Goal: Task Accomplishment & Management: Complete application form

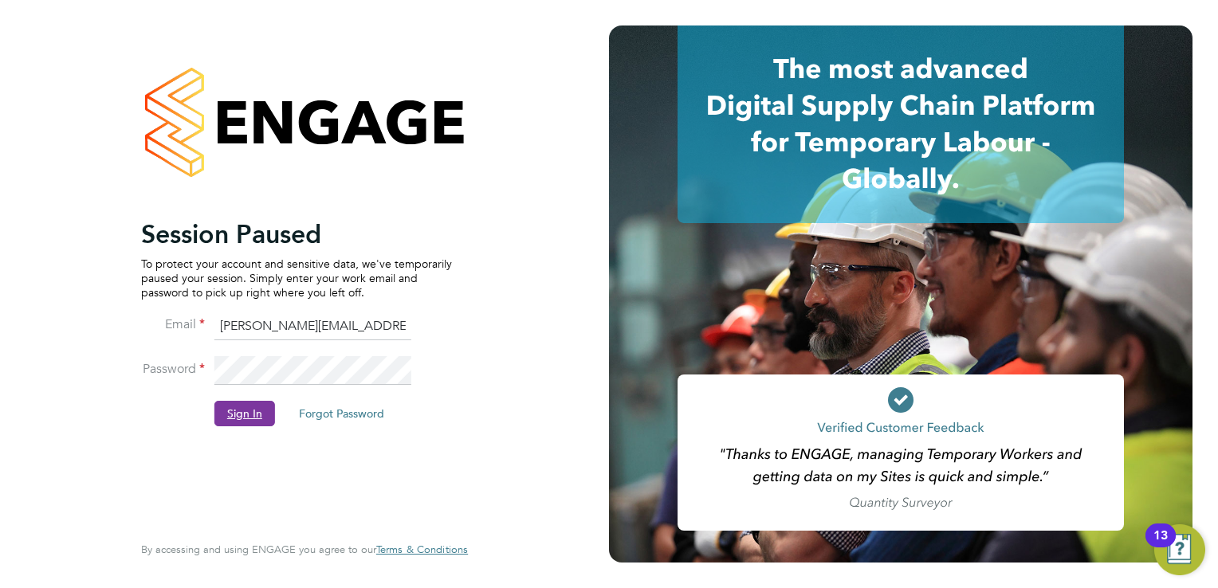
click at [238, 421] on button "Sign In" at bounding box center [244, 414] width 61 height 26
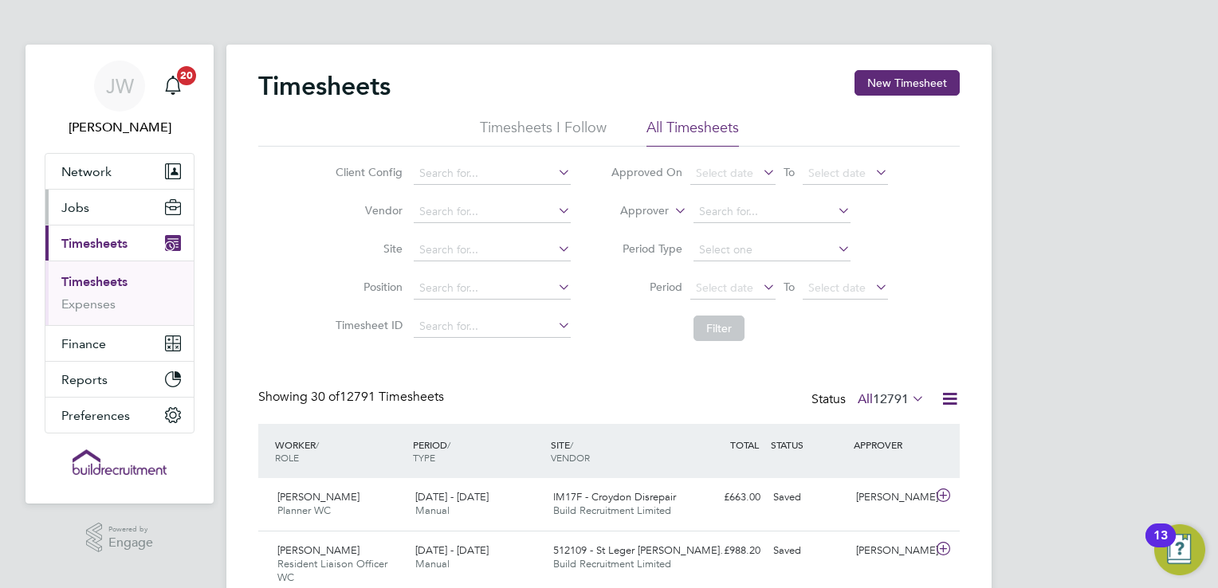
click at [102, 201] on button "Jobs" at bounding box center [119, 207] width 148 height 35
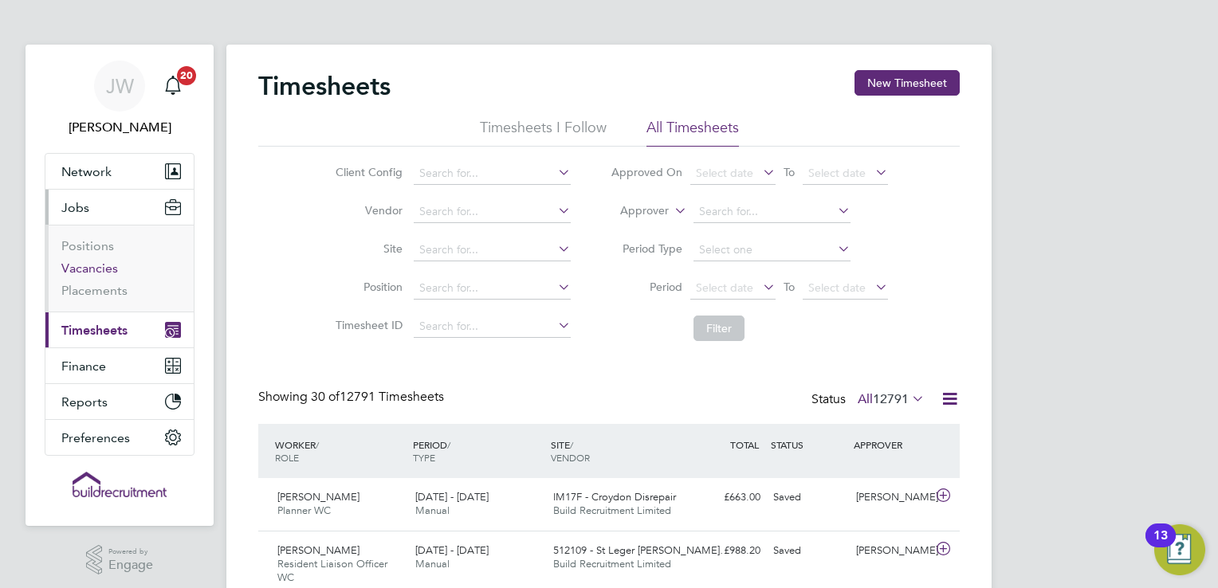
click at [98, 265] on link "Vacancies" at bounding box center [89, 268] width 57 height 15
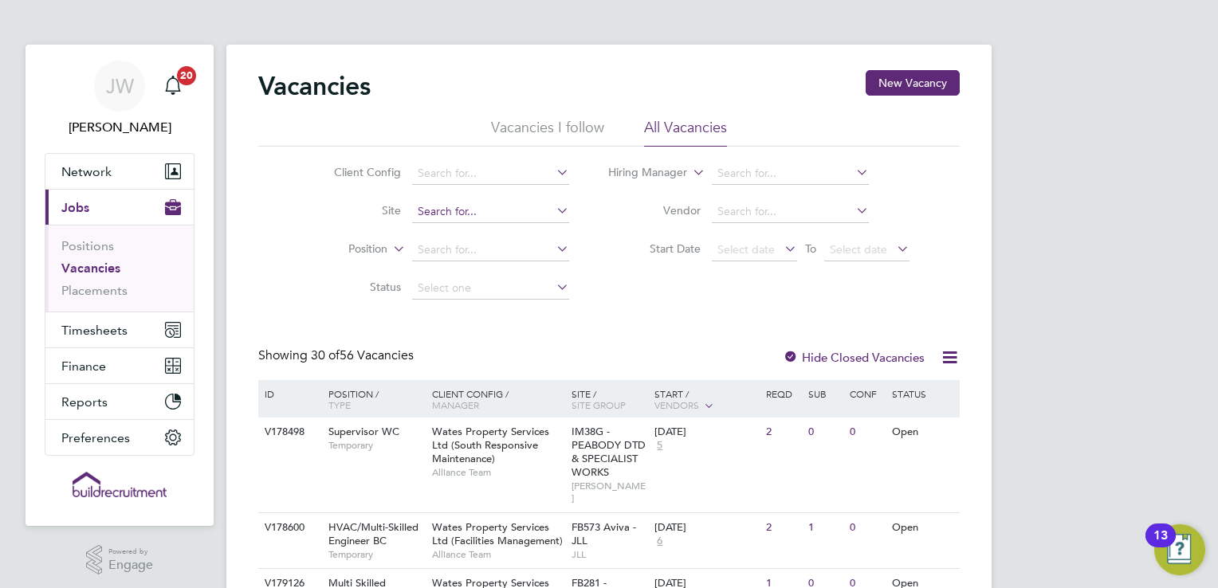
click at [464, 215] on input at bounding box center [490, 212] width 157 height 22
click at [499, 271] on li "Riverside - IMTBC" at bounding box center [549, 276] width 277 height 22
type input "Riverside - IMTBC"
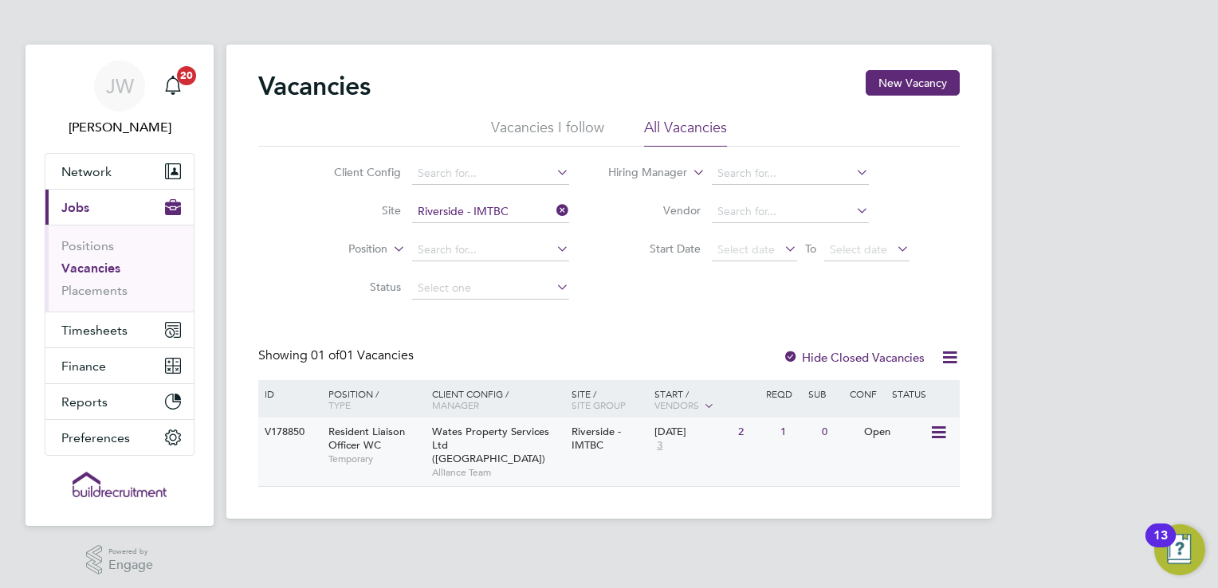
click at [411, 435] on div "Resident Liaison Officer WC Temporary" at bounding box center [372, 445] width 112 height 55
click at [469, 442] on span "Wates Property Services Ltd ([GEOGRAPHIC_DATA])" at bounding box center [490, 445] width 117 height 41
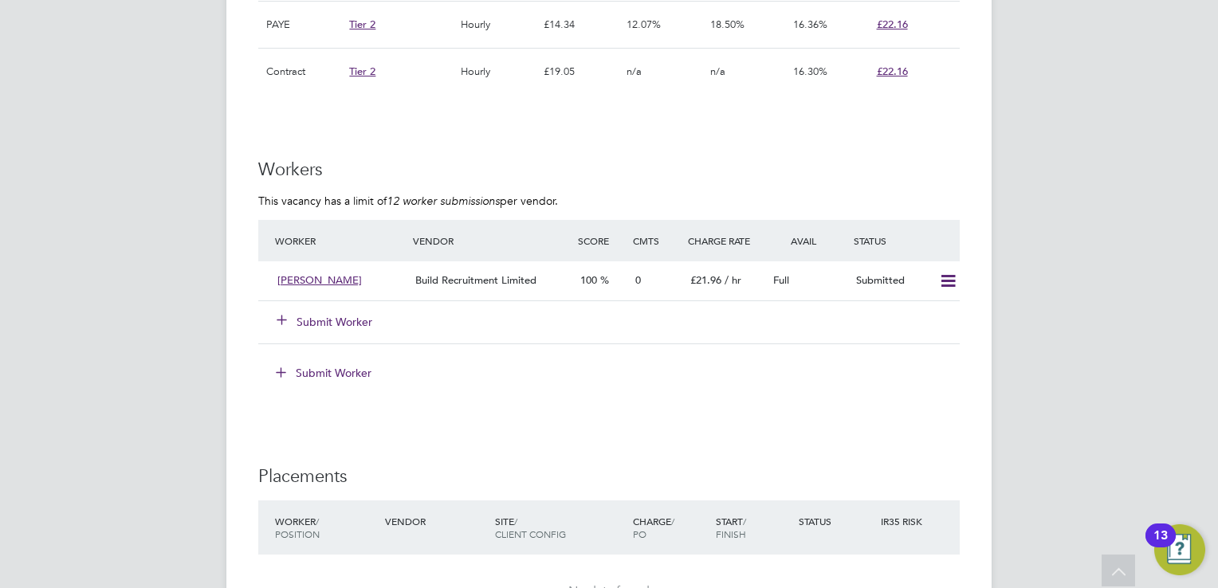
scroll to position [1403, 0]
click at [320, 277] on span "Paula Mclean" at bounding box center [319, 279] width 84 height 14
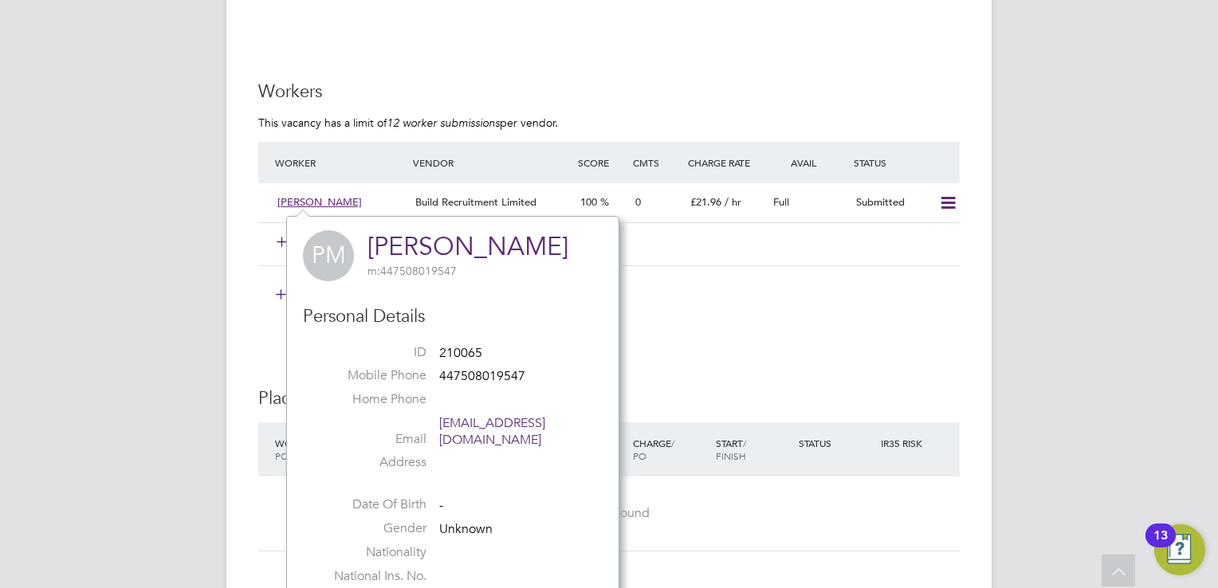
scroll to position [1467, 0]
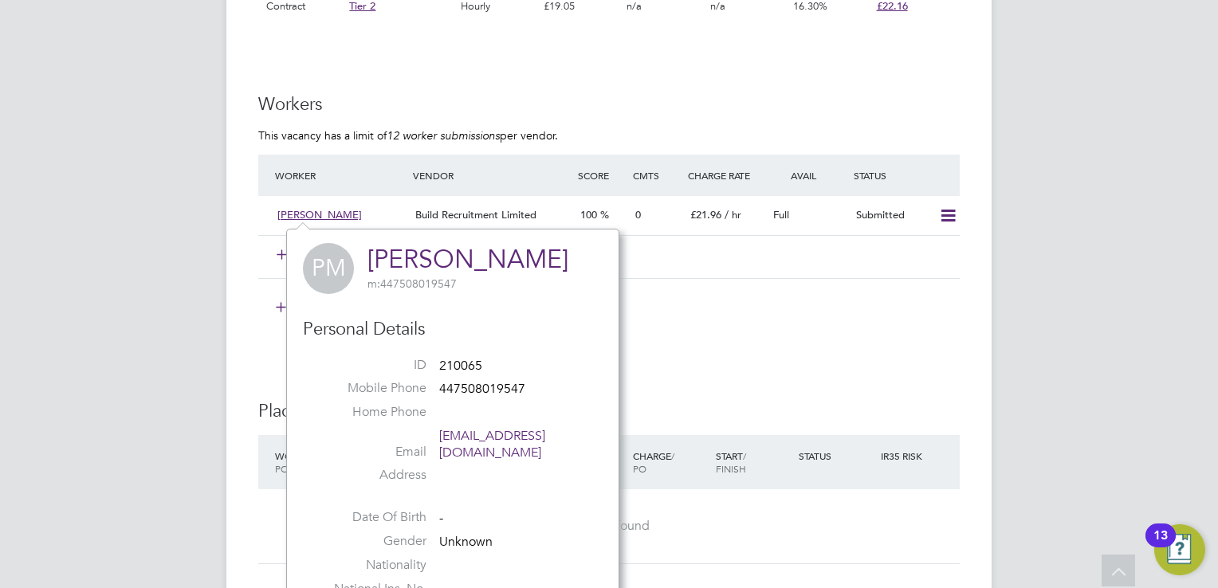
click at [686, 340] on div "IR35 Determination IR35 Status Disabled for this client. This feature can be en…" at bounding box center [608, 20] width 701 height 2297
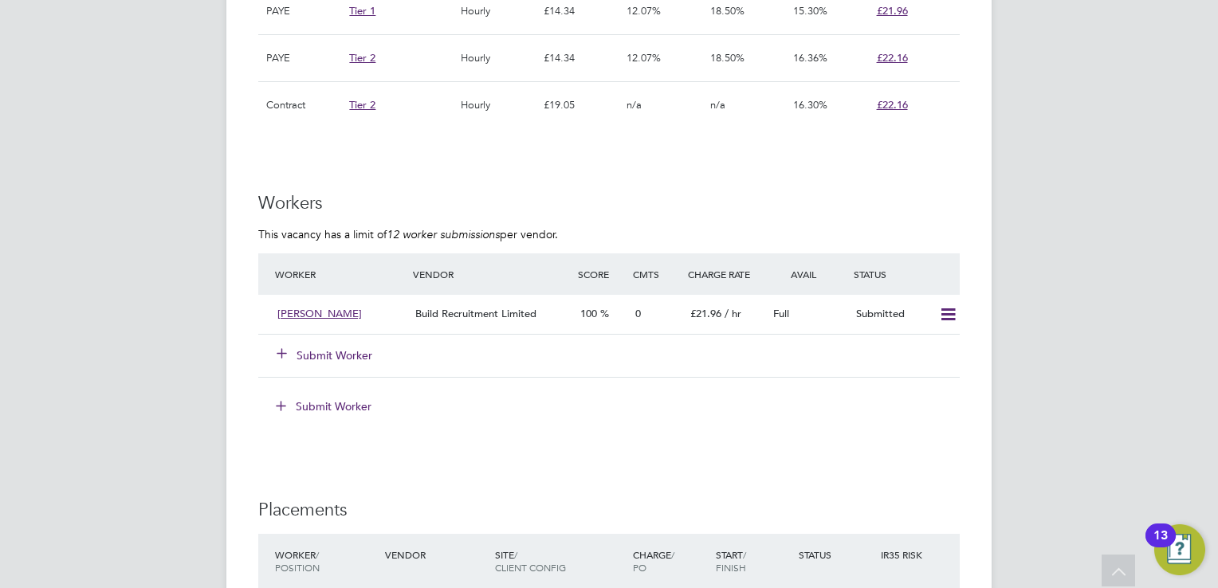
scroll to position [1336, 0]
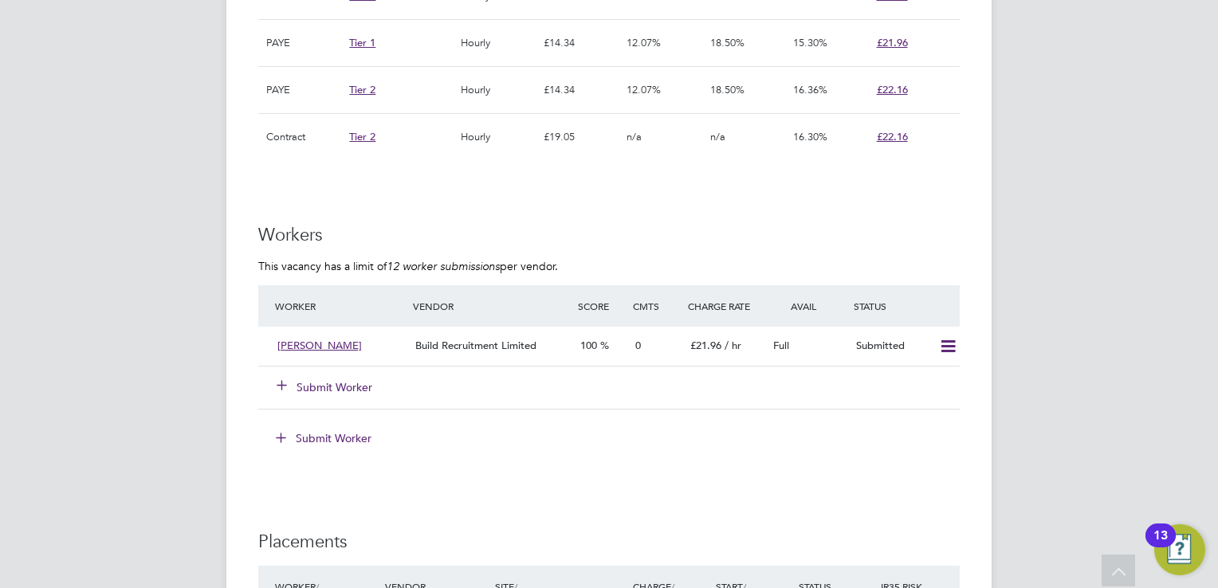
click at [346, 387] on button "Submit Worker" at bounding box center [325, 387] width 96 height 16
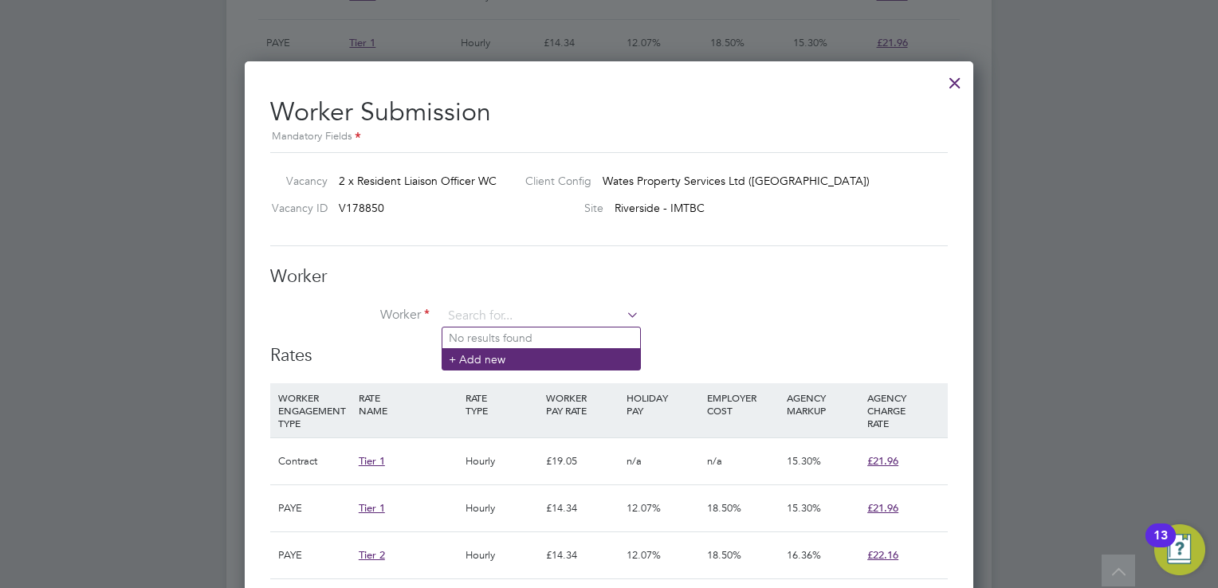
click at [485, 352] on li "+ Add new" at bounding box center [541, 359] width 198 height 22
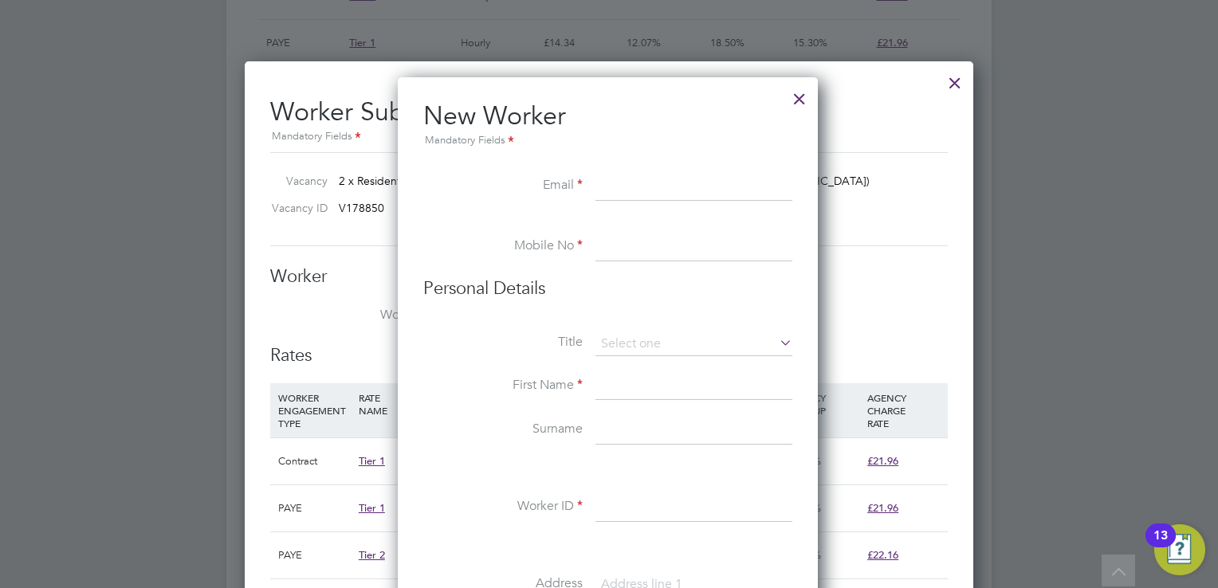
paste input "sgww2@hotmail.co.uk"
type input "sgww2@hotmail.co.uk"
click at [638, 251] on input at bounding box center [693, 247] width 197 height 29
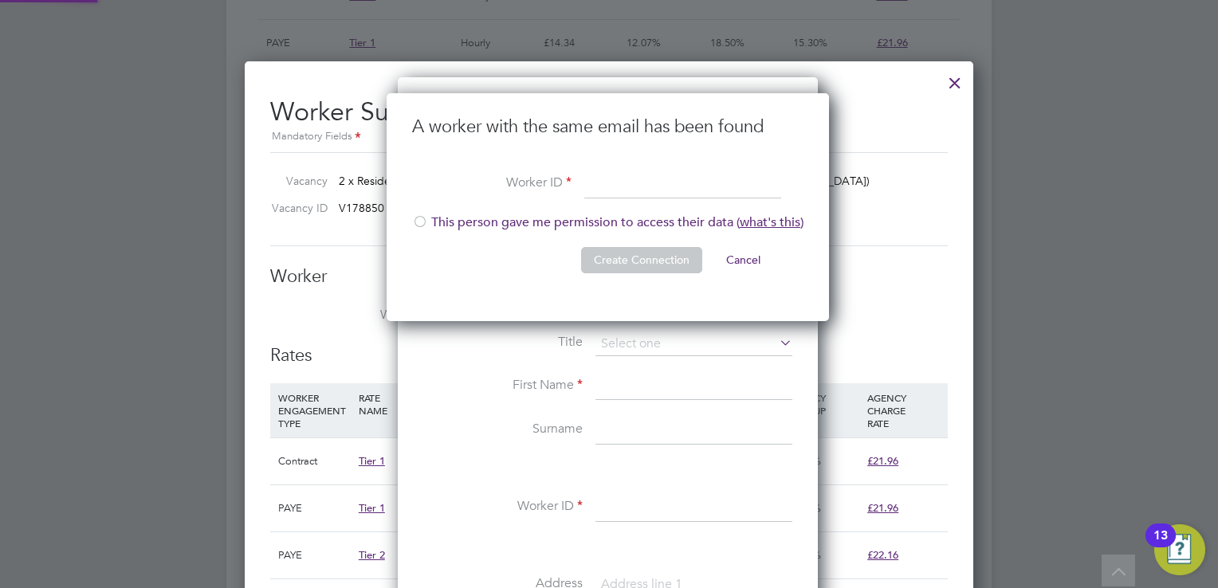
scroll to position [228, 444]
click at [419, 224] on div at bounding box center [420, 223] width 16 height 16
click at [654, 183] on input at bounding box center [682, 184] width 197 height 29
paste input "310102"
type input "310102"
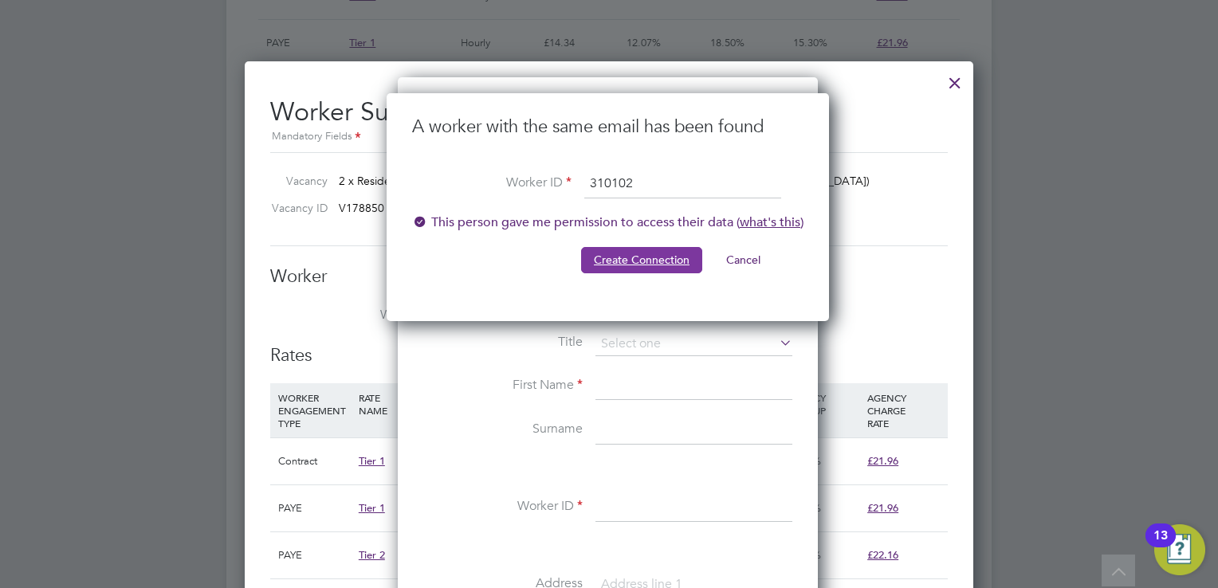
click at [633, 264] on button "Create Connection" at bounding box center [641, 260] width 121 height 26
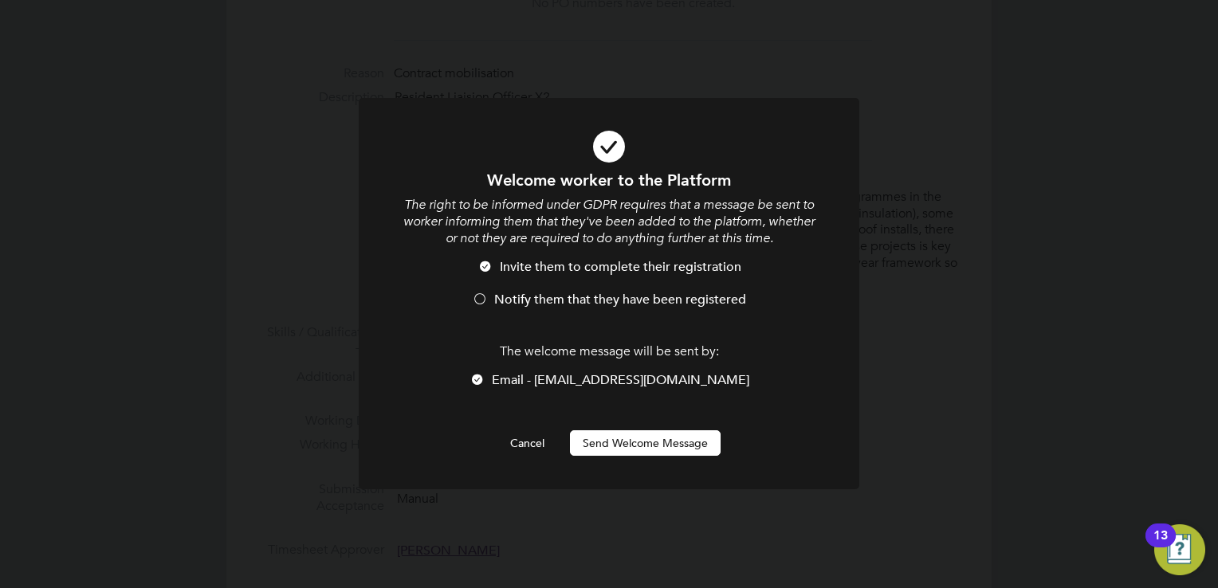
click at [481, 304] on div at bounding box center [480, 301] width 16 height 16
click at [617, 438] on button "Send Welcome Message" at bounding box center [645, 443] width 151 height 26
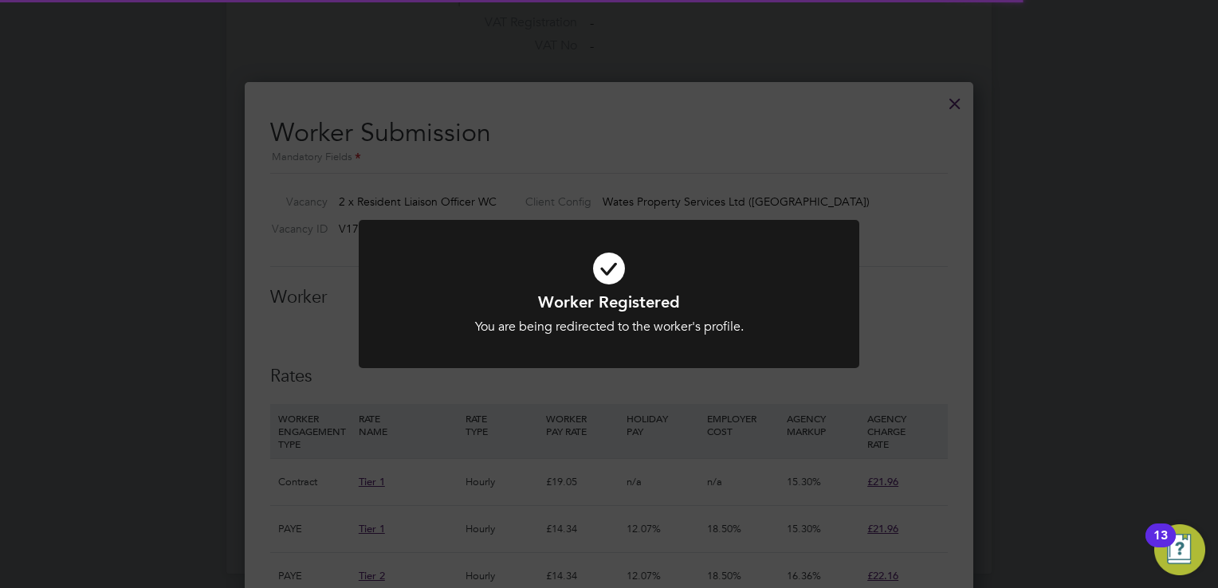
scroll to position [1336, 0]
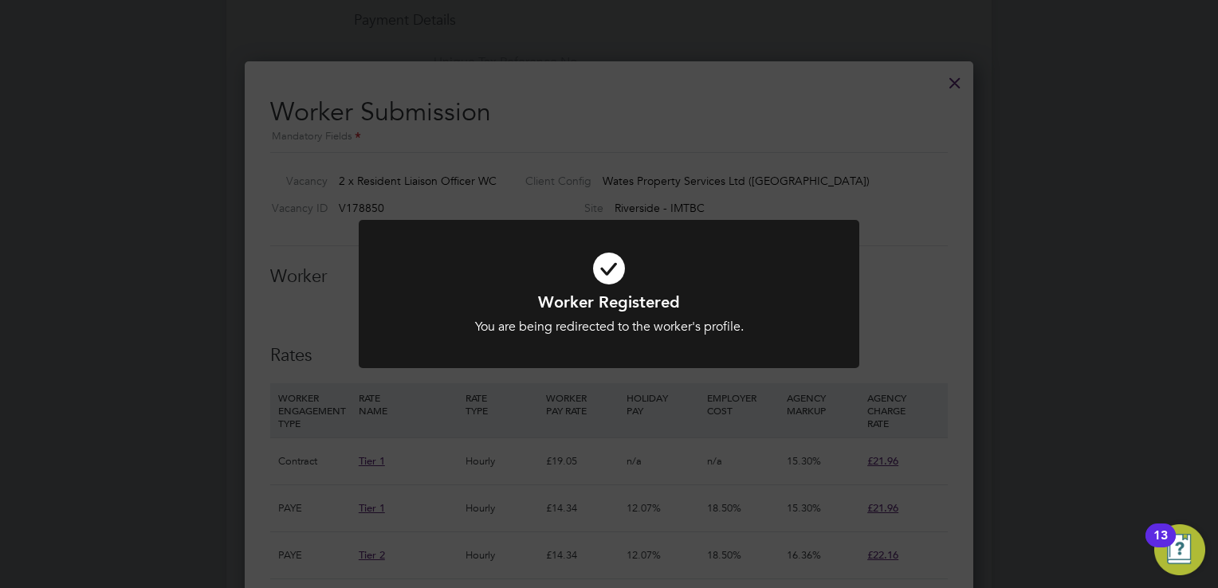
click at [289, 326] on div "Worker Registered You are being redirected to the worker's profile. Cancel Okay" at bounding box center [609, 294] width 1218 height 588
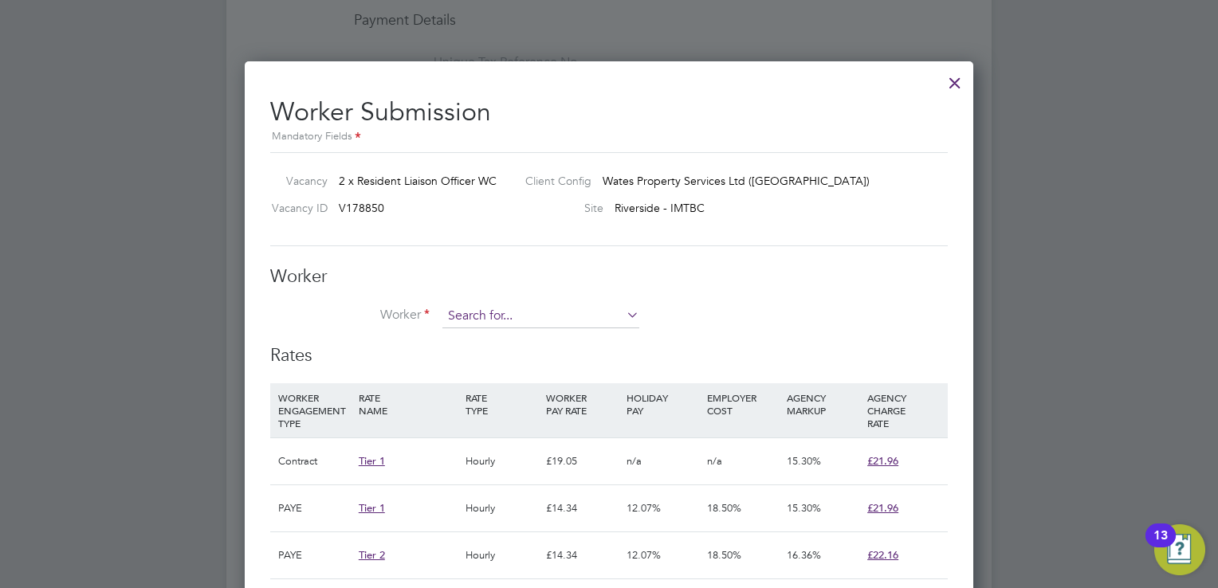
click at [491, 319] on input at bounding box center [540, 317] width 197 height 24
click at [493, 332] on li "Stephen Gri ffiths (310102)" at bounding box center [541, 339] width 198 height 22
type input "Stephen Griffiths (310102)"
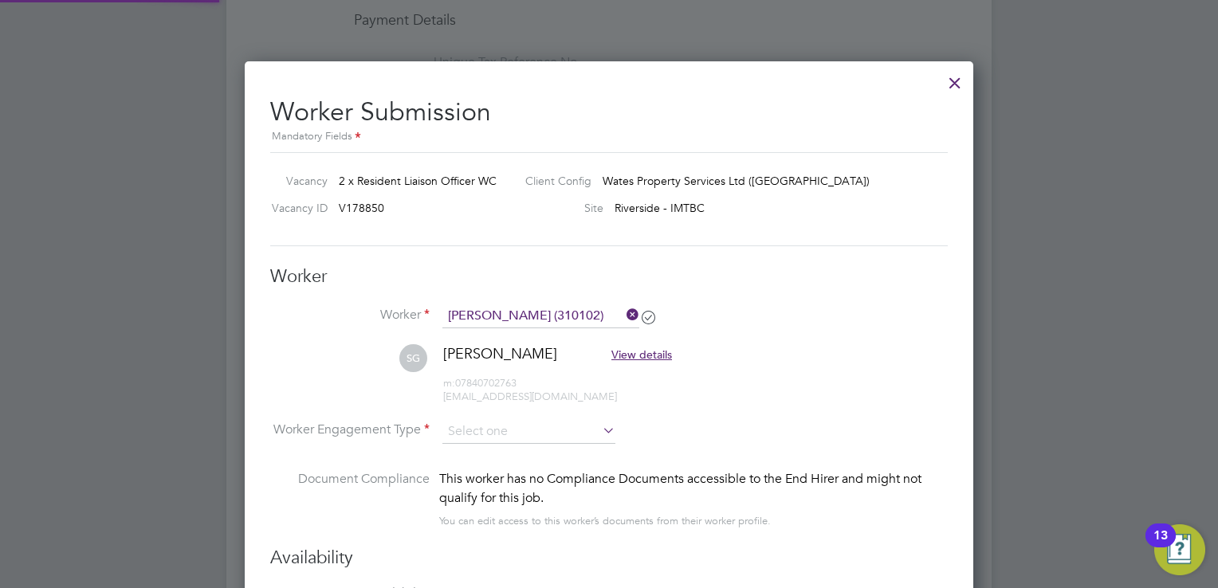
scroll to position [1502, 729]
click at [546, 434] on input at bounding box center [528, 432] width 173 height 24
click at [519, 451] on li "Contract" at bounding box center [529, 452] width 174 height 21
type input "Contract"
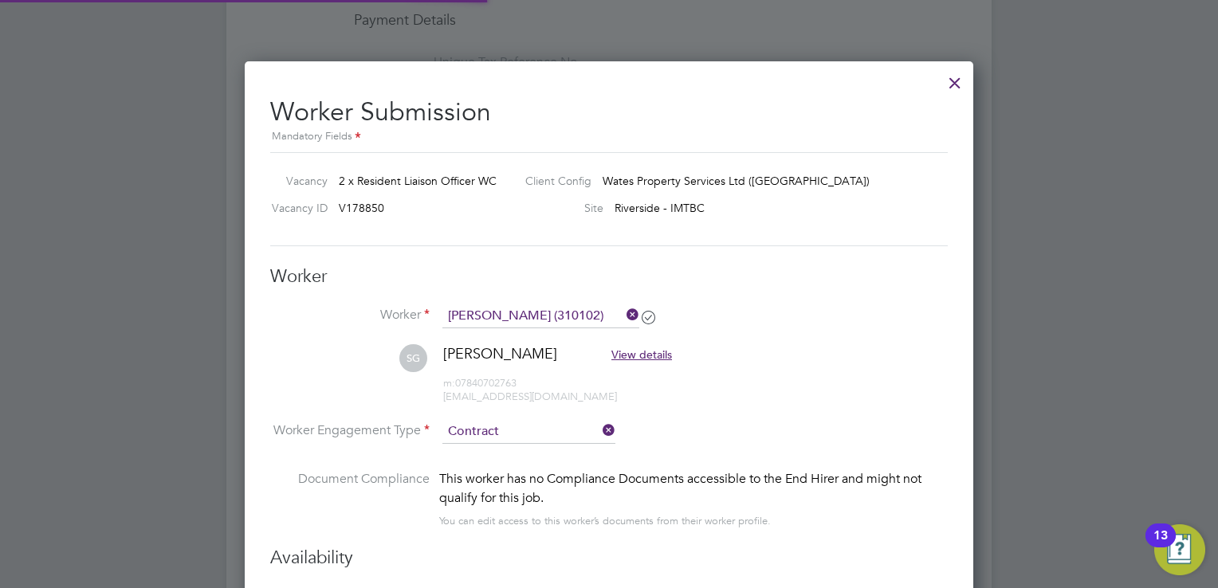
click at [743, 383] on li "SG Stephen Griffiths View details m: 07840702763 sgww2@hotmail.co.uk" at bounding box center [609, 382] width 678 height 76
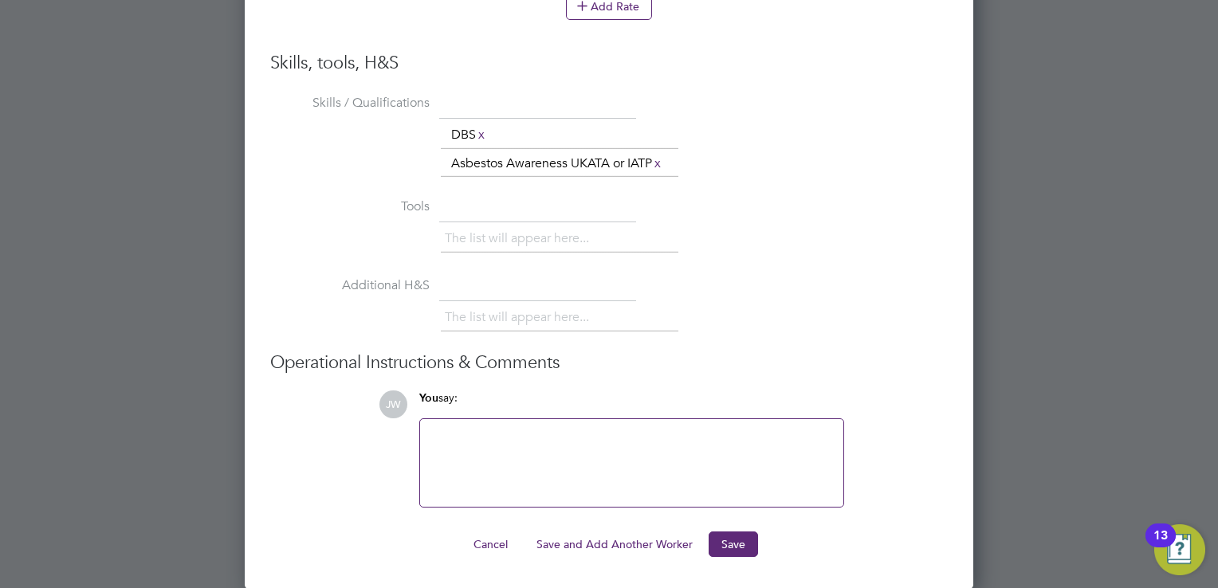
scroll to position [2257, 0]
click at [725, 545] on button "Save" at bounding box center [733, 544] width 49 height 26
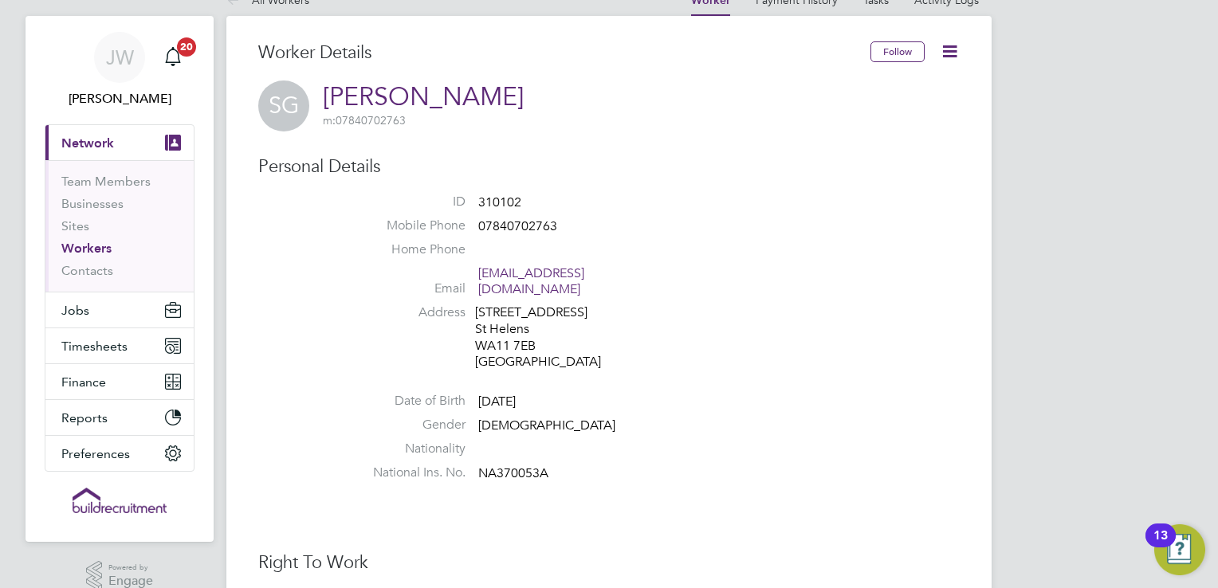
scroll to position [0, 0]
